Goal: Check status: Check status

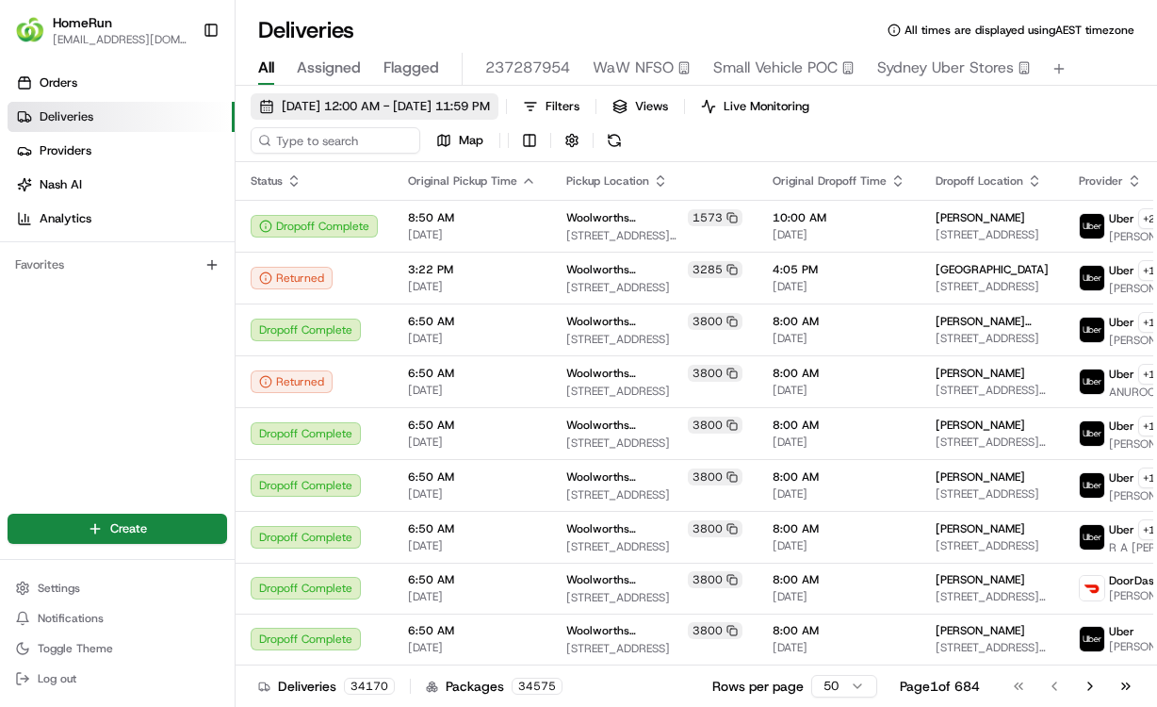
click at [350, 99] on span "[DATE] 12:00 AM - [DATE] 11:59 PM" at bounding box center [386, 106] width 208 height 17
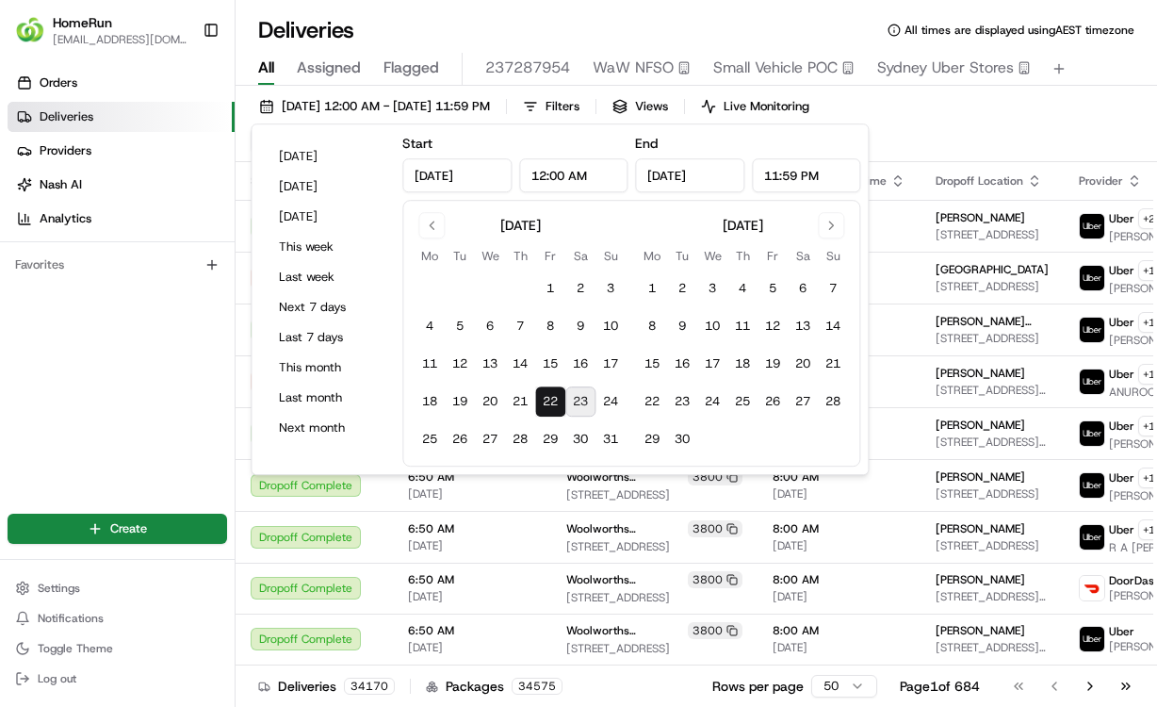
click at [580, 403] on button "23" at bounding box center [580, 401] width 30 height 30
type input "[DATE]"
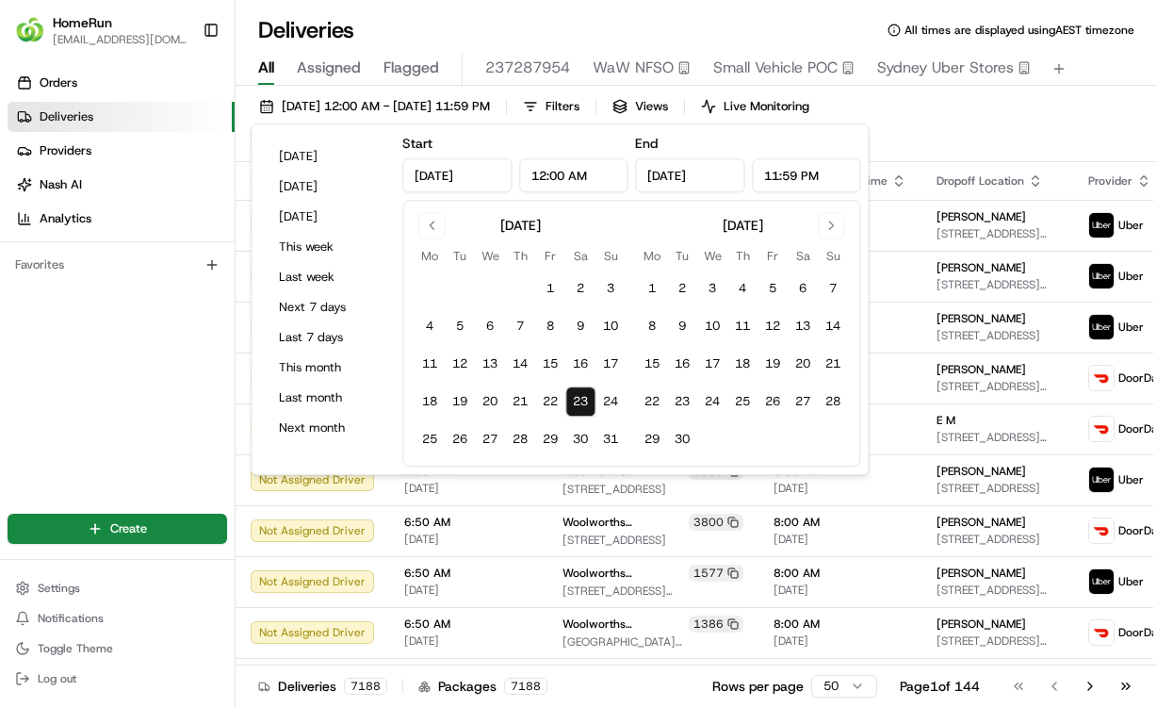
click at [536, 28] on div "Deliveries All times are displayed using AEST timezone" at bounding box center [696, 30] width 921 height 30
